Goal: Task Accomplishment & Management: Manage account settings

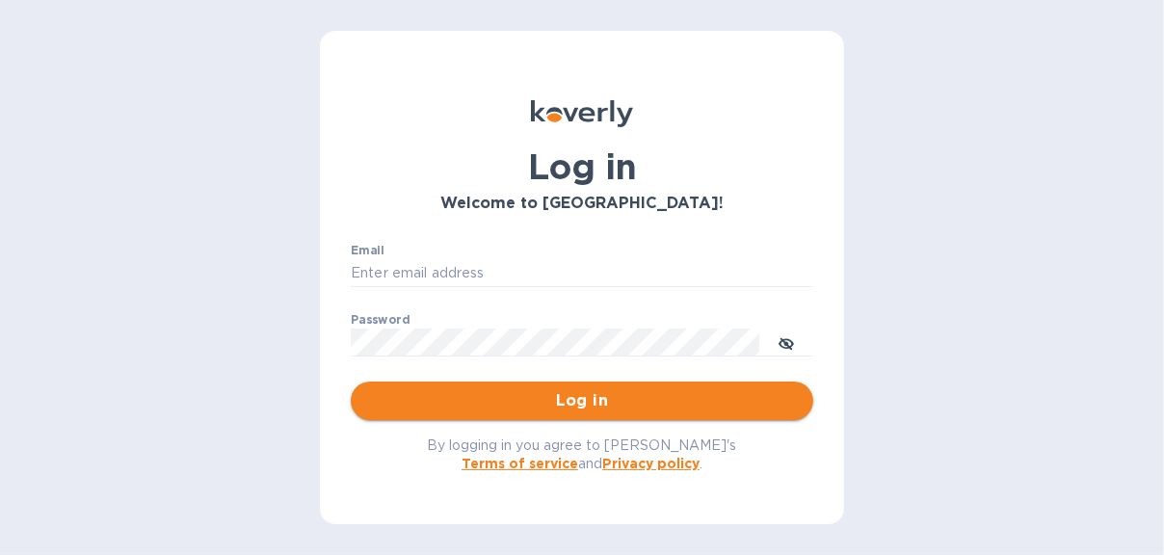
type input "laurac@rssiusa.com"
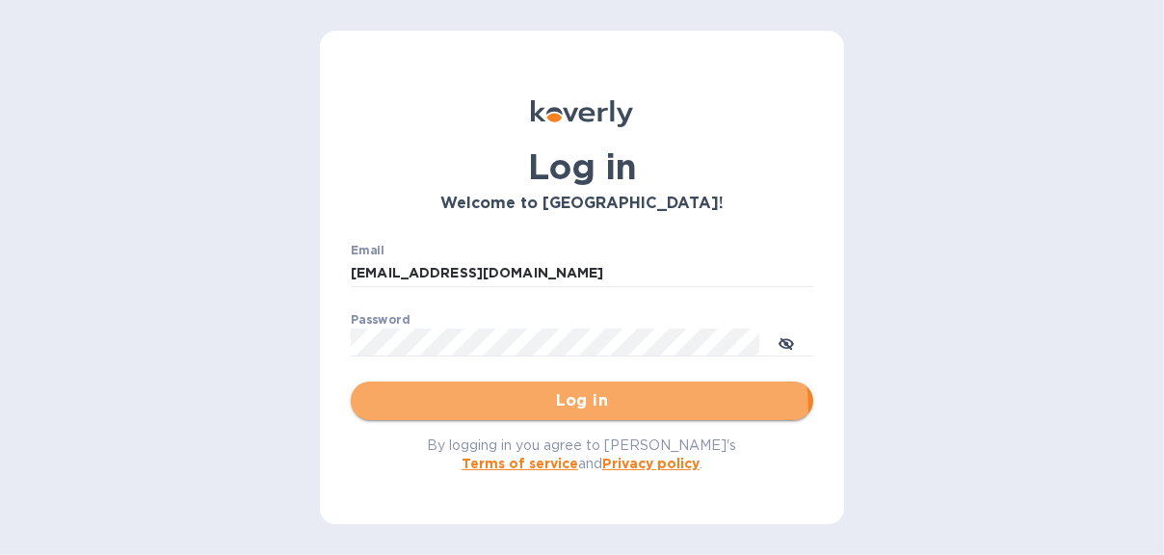
click at [571, 409] on span "Log in" at bounding box center [582, 400] width 432 height 23
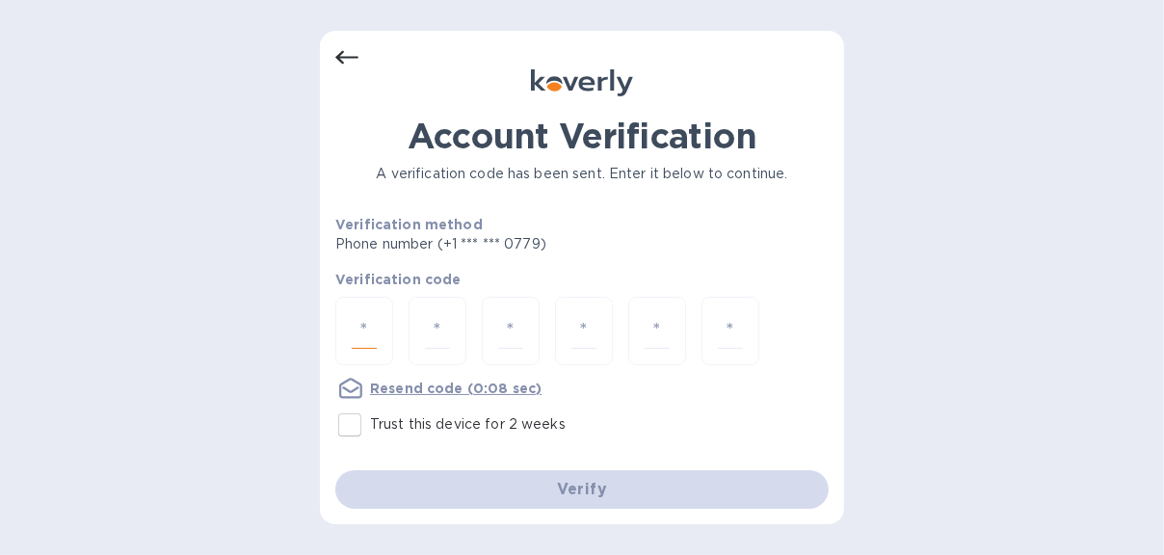
click at [369, 327] on input "number" at bounding box center [364, 331] width 25 height 36
type input "8"
type input "3"
type input "6"
type input "7"
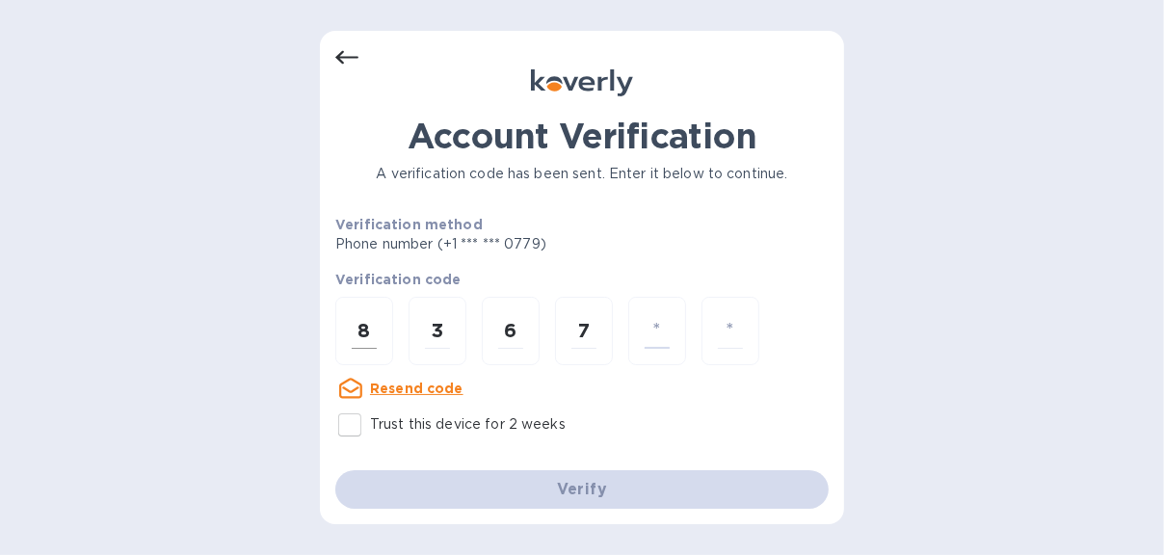
type input "5"
type input "4"
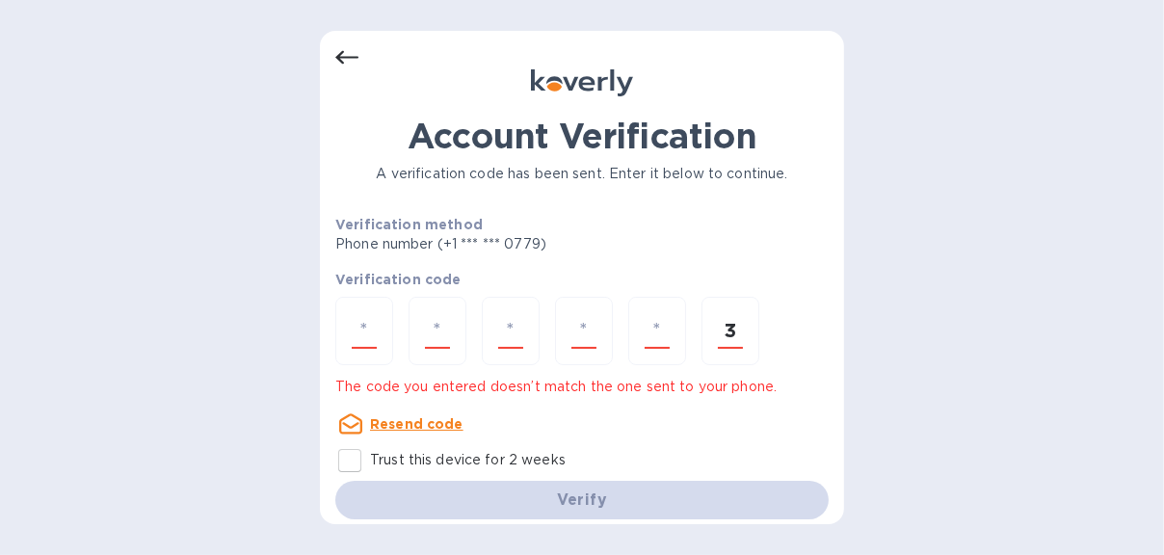
type input "3"
click at [575, 508] on div "Verify" at bounding box center [582, 500] width 509 height 54
click at [575, 507] on div "Verify" at bounding box center [582, 500] width 509 height 54
click at [349, 463] on input "Trust this device for 2 weeks" at bounding box center [350, 460] width 40 height 40
checkbox input "true"
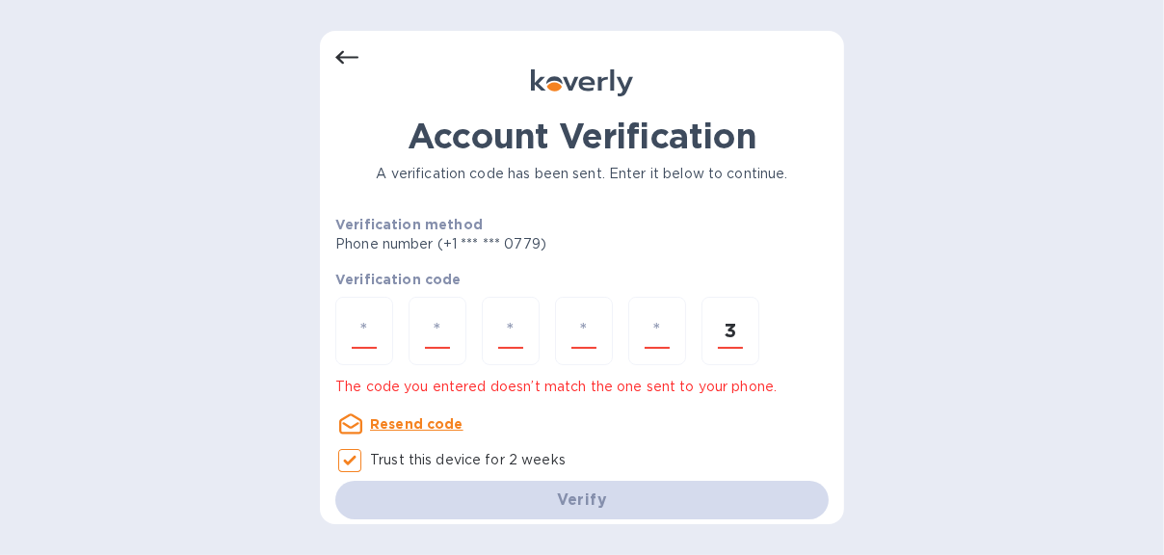
click at [611, 494] on div "Verify" at bounding box center [582, 500] width 509 height 54
click at [610, 494] on div "Verify" at bounding box center [582, 500] width 509 height 54
click at [447, 424] on u "Resend code" at bounding box center [416, 423] width 93 height 15
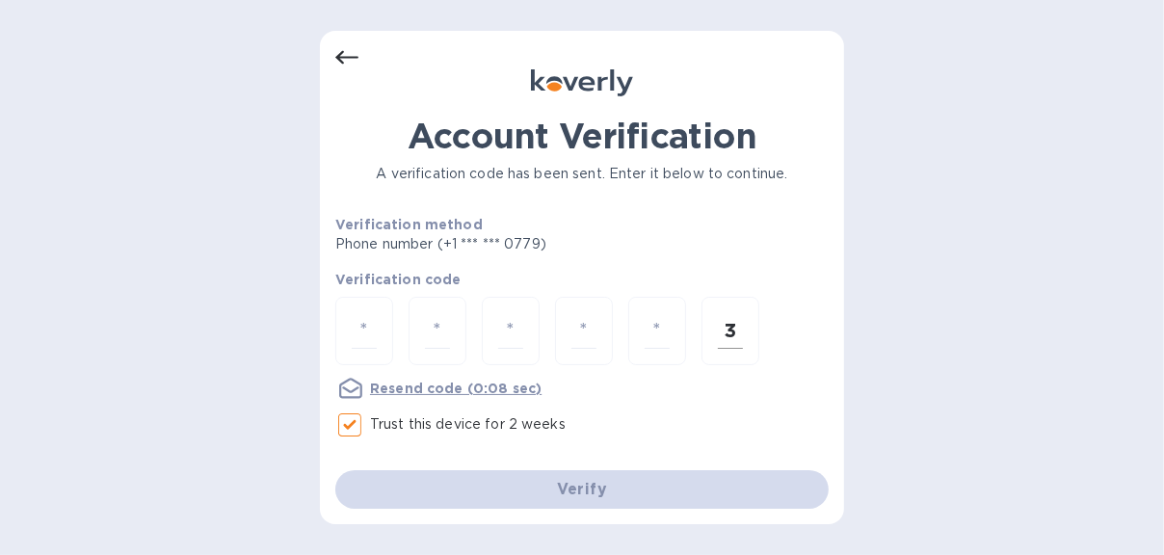
click at [738, 329] on input "3" at bounding box center [730, 331] width 25 height 36
click at [736, 329] on input "3" at bounding box center [730, 331] width 25 height 36
click at [610, 487] on div "Verify" at bounding box center [582, 490] width 509 height 54
click at [430, 381] on u "Resend code (0:03 sec)" at bounding box center [455, 388] width 171 height 15
click at [337, 53] on icon at bounding box center [346, 57] width 23 height 23
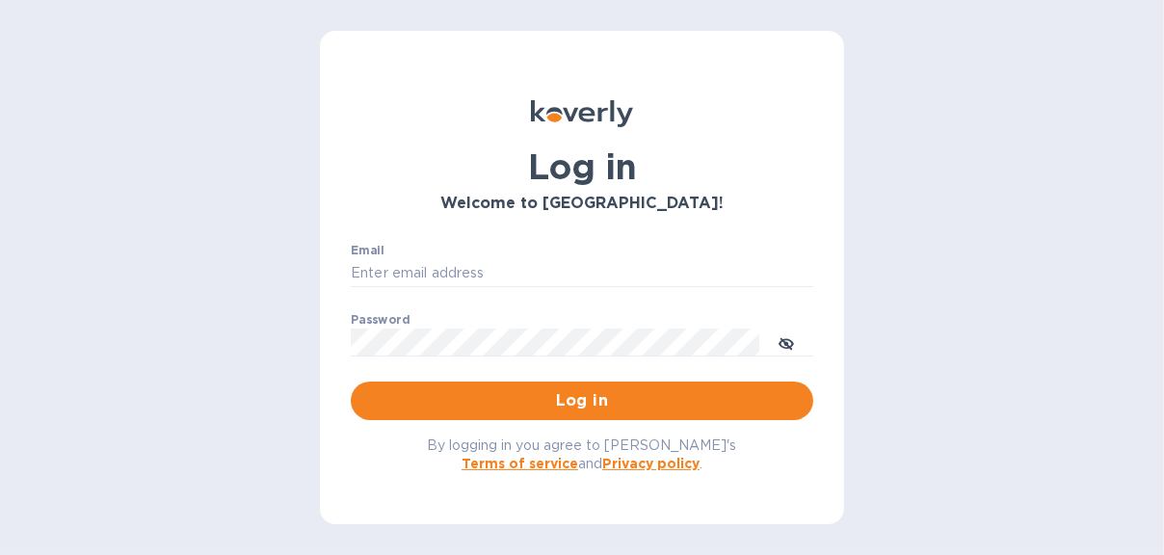
click at [337, 53] on div "Log in Welcome to Koverly! Email ​ Password ​ Log in By logging in you agree to…" at bounding box center [582, 277] width 524 height 493
type input "laurac@rssiusa.com"
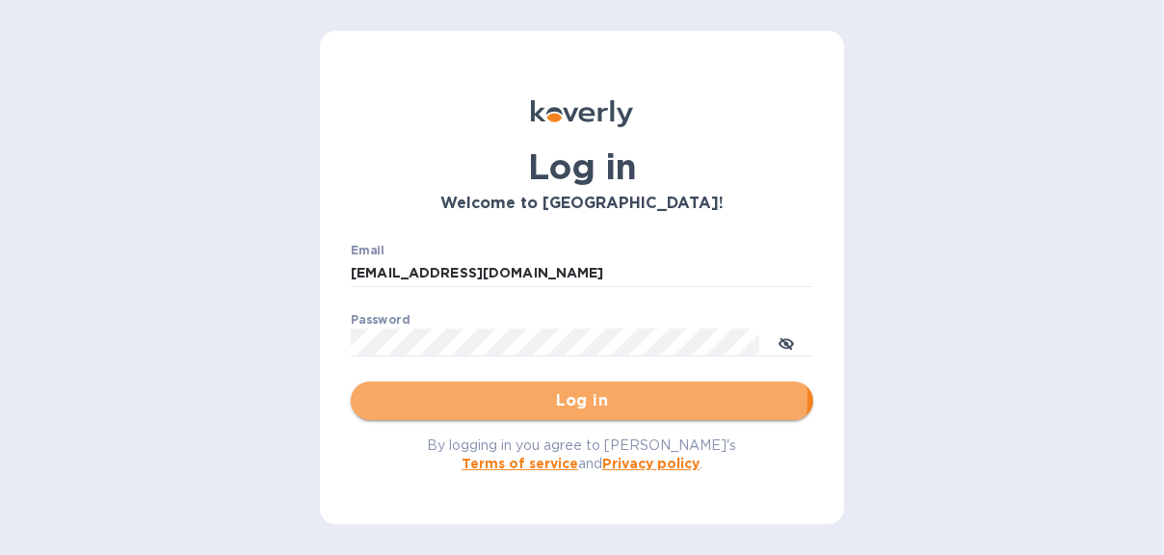
click at [571, 398] on span "Log in" at bounding box center [582, 400] width 432 height 23
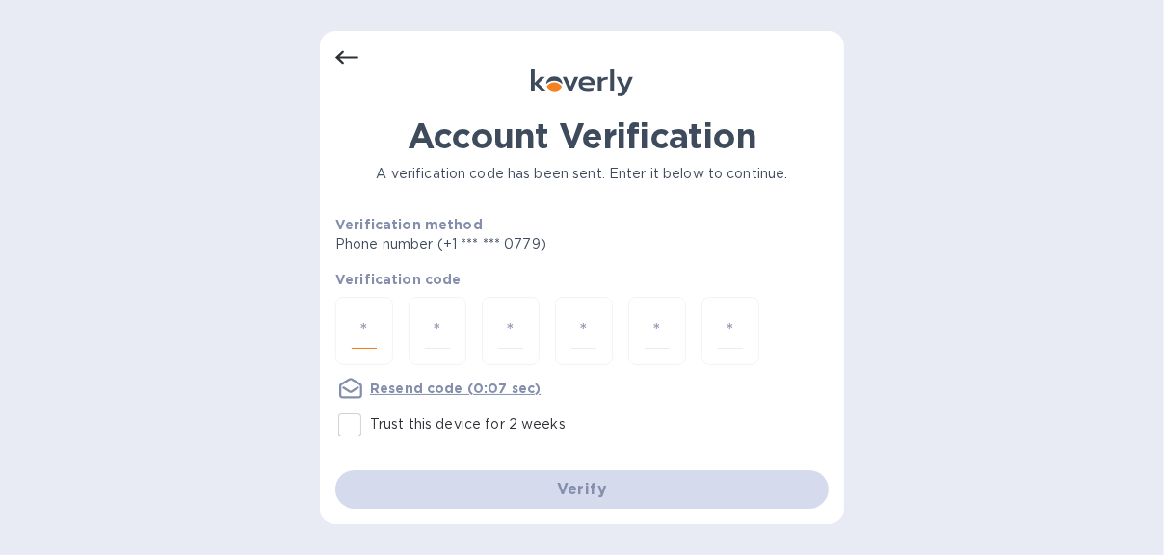
click at [367, 322] on input "number" at bounding box center [364, 331] width 25 height 36
type input "1"
type input "8"
click at [509, 332] on input "8" at bounding box center [510, 331] width 25 height 36
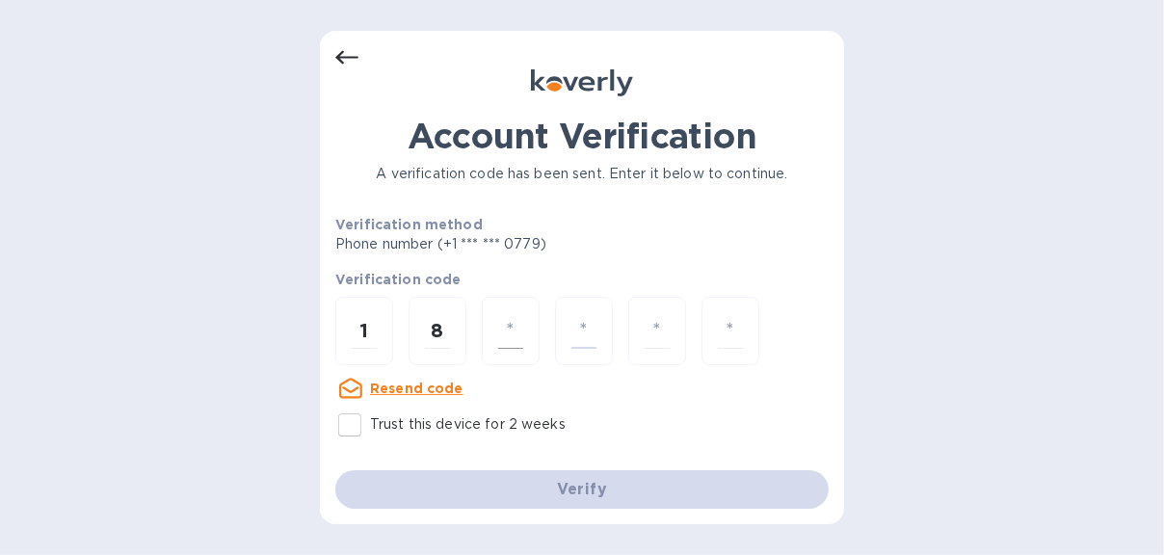
type input "2"
type input "8"
drag, startPoint x: 346, startPoint y: 429, endPoint x: 366, endPoint y: 430, distance: 20.3
click at [347, 429] on input "Trust this device for 2 weeks" at bounding box center [350, 425] width 40 height 40
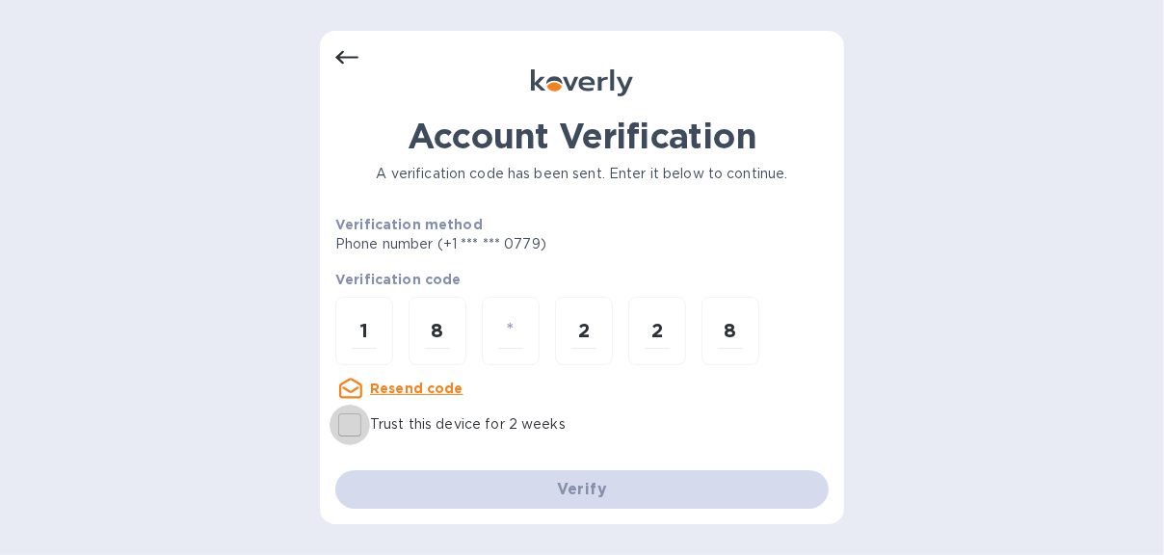
checkbox input "true"
click at [364, 329] on input "1" at bounding box center [364, 331] width 25 height 36
click at [412, 387] on u "Resend code" at bounding box center [416, 388] width 93 height 15
click at [524, 326] on div at bounding box center [511, 331] width 58 height 68
click at [378, 332] on div "1" at bounding box center [364, 331] width 58 height 68
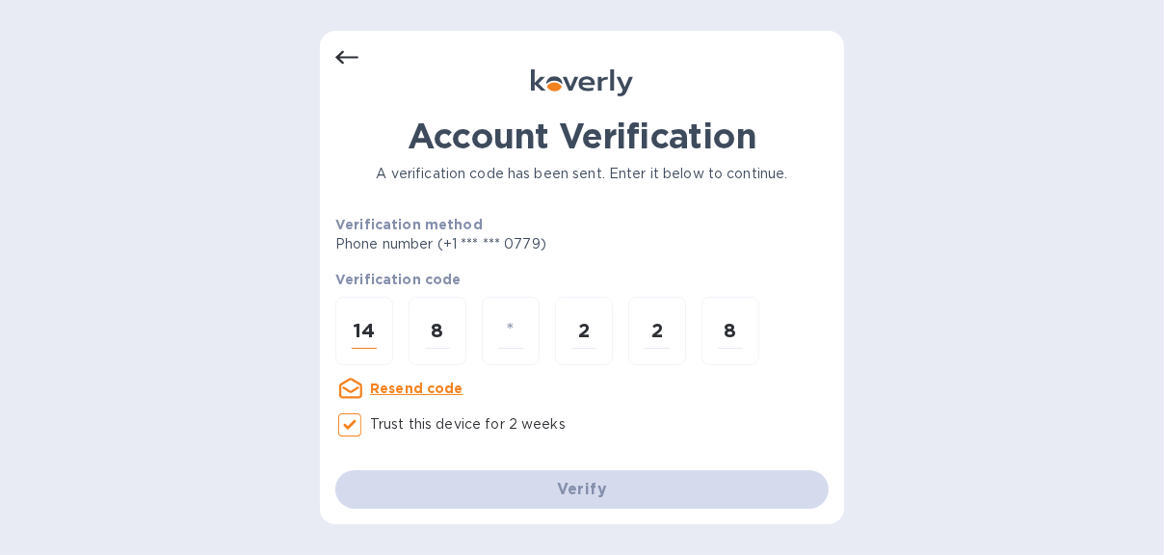
type input "4"
click at [431, 320] on input "8" at bounding box center [437, 331] width 25 height 36
click at [437, 333] on input "8" at bounding box center [437, 331] width 25 height 36
type input "8"
click at [431, 326] on input "8" at bounding box center [437, 331] width 25 height 36
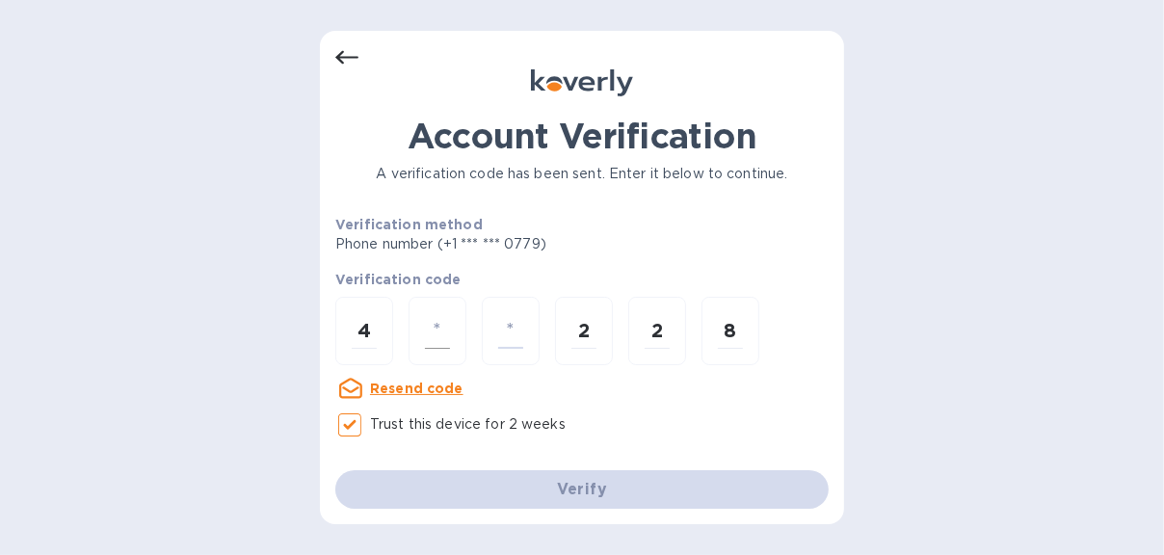
type input "6"
click at [516, 327] on input "6" at bounding box center [510, 331] width 25 height 36
click at [508, 327] on input "6" at bounding box center [510, 331] width 25 height 36
type input "0"
click at [594, 331] on input "0" at bounding box center [583, 331] width 25 height 36
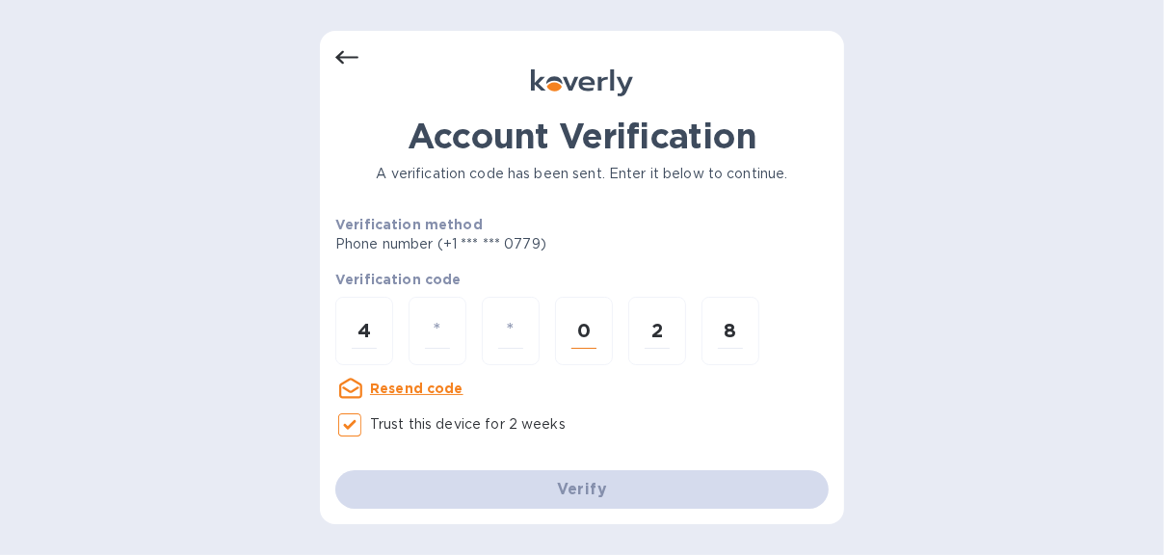
click at [586, 329] on input "0" at bounding box center [583, 331] width 25 height 36
click at [440, 327] on input "number" at bounding box center [437, 331] width 25 height 36
type input "6"
type input "0"
type input "3"
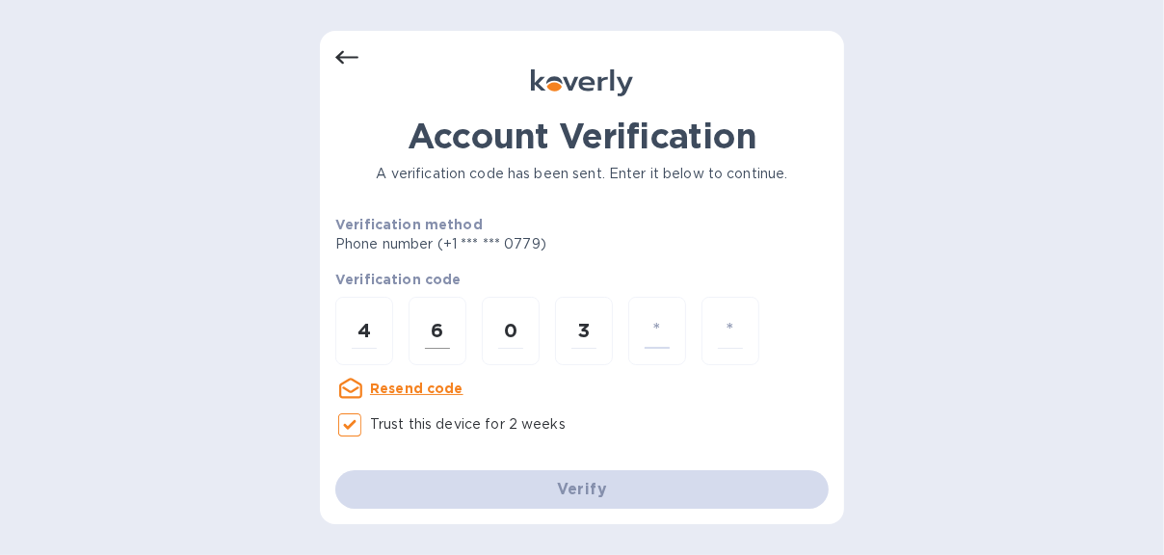
type input "7"
type input "2"
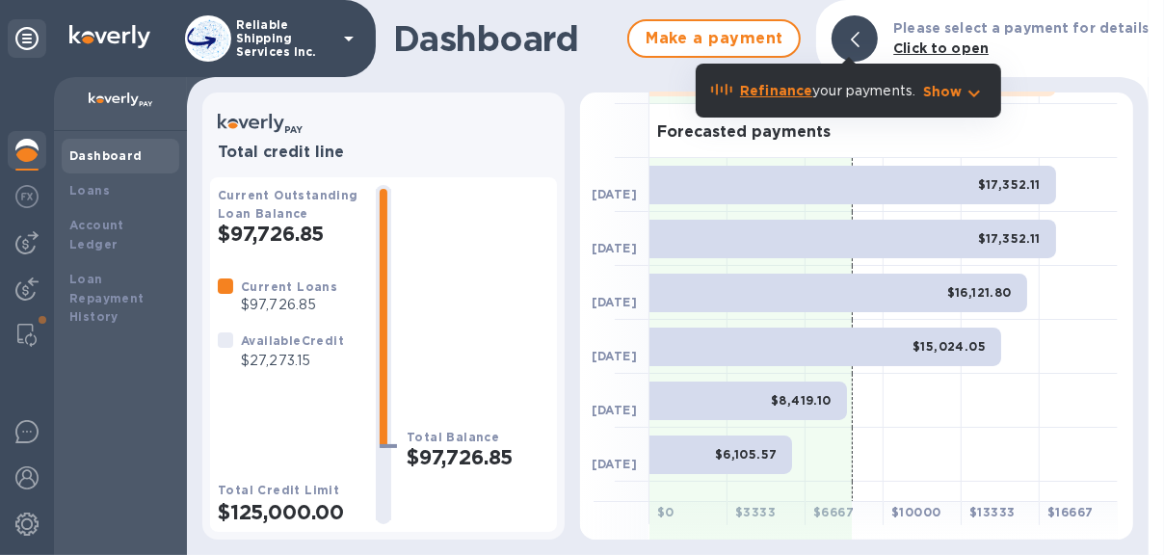
scroll to position [193, 0]
